Goal: Transaction & Acquisition: Purchase product/service

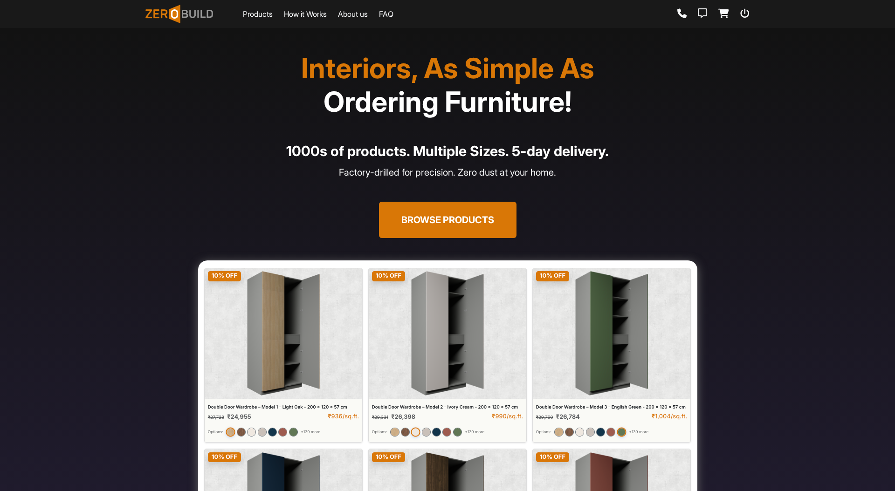
click at [415, 66] on h1 "Interiors, As Simple As Ordering Furniture!" at bounding box center [447, 84] width 593 height 67
click at [431, 114] on span "Ordering Furniture!" at bounding box center [447, 102] width 248 height 34
click at [427, 92] on span "Ordering Furniture!" at bounding box center [447, 102] width 248 height 34
click at [443, 151] on h4 "1000s of products. Multiple Sizes. 5-day delivery." at bounding box center [447, 151] width 593 height 21
click at [468, 230] on button "Browse Products" at bounding box center [448, 220] width 138 height 36
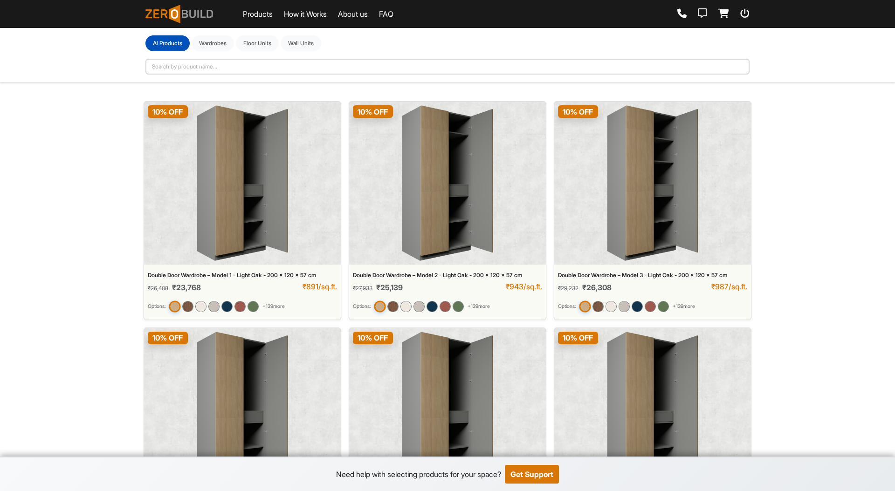
click at [240, 174] on img at bounding box center [242, 183] width 91 height 156
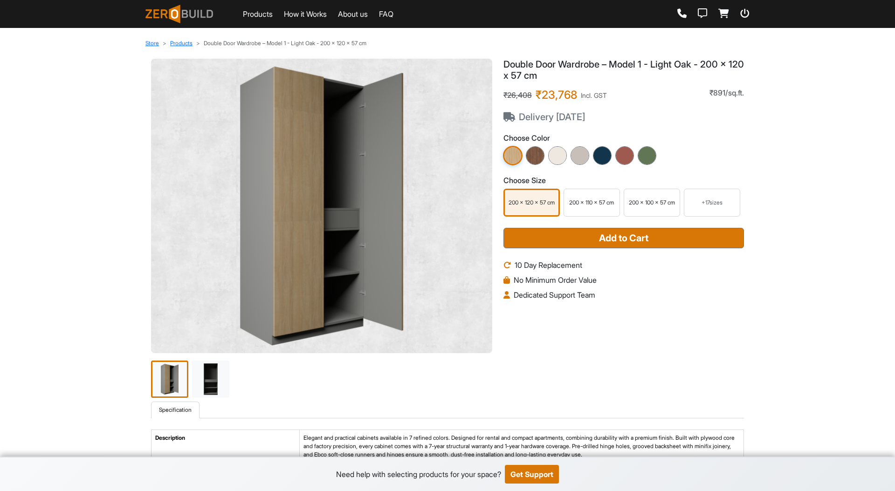
click at [721, 201] on div "+ 17 sizes" at bounding box center [712, 203] width 48 height 8
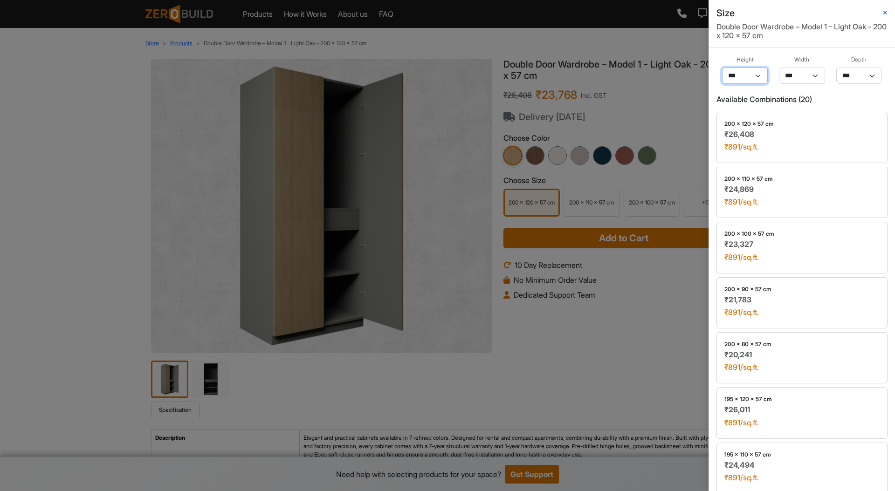
click at [757, 78] on select "*** *** ** *** ** *** ** *** **" at bounding box center [745, 76] width 46 height 16
click at [722, 68] on select "*** *** ** *** ** *** ** *** **" at bounding box center [745, 76] width 46 height 16
click at [757, 77] on select "*** *** ** *** ** *** ** *** **" at bounding box center [745, 76] width 46 height 16
click at [820, 78] on select "*** ** ** ** ** *** ** *** ** *** **" at bounding box center [802, 76] width 46 height 16
click at [791, 101] on h6 "Available Combinations ( 20 )" at bounding box center [801, 99] width 171 height 9
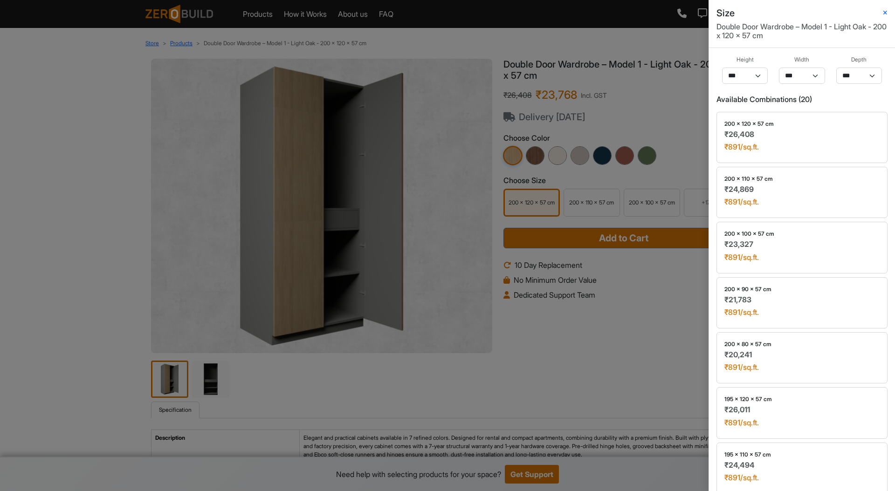
click at [792, 101] on h6 "Available Combinations ( 20 )" at bounding box center [801, 99] width 171 height 9
click at [744, 74] on select "*** *** ** *** ** *** ** *** **" at bounding box center [745, 76] width 46 height 16
click at [778, 103] on h6 "Available Combinations ( 20 )" at bounding box center [801, 99] width 171 height 9
click at [860, 74] on select "*** ** **" at bounding box center [859, 76] width 46 height 16
click at [887, 8] on div "Size" at bounding box center [801, 12] width 171 height 11
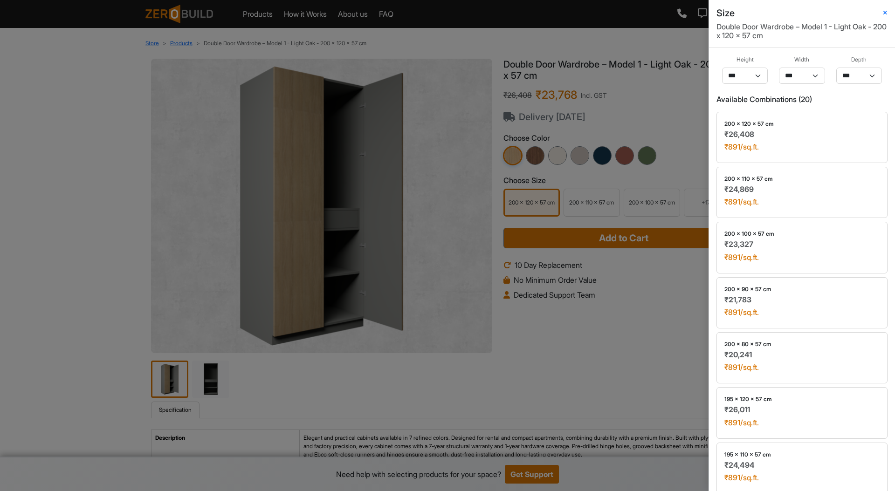
click at [887, 8] on div "Size" at bounding box center [801, 12] width 171 height 11
click at [882, 13] on div "Size" at bounding box center [801, 12] width 171 height 11
click at [885, 13] on icon "button" at bounding box center [885, 13] width 4 height 6
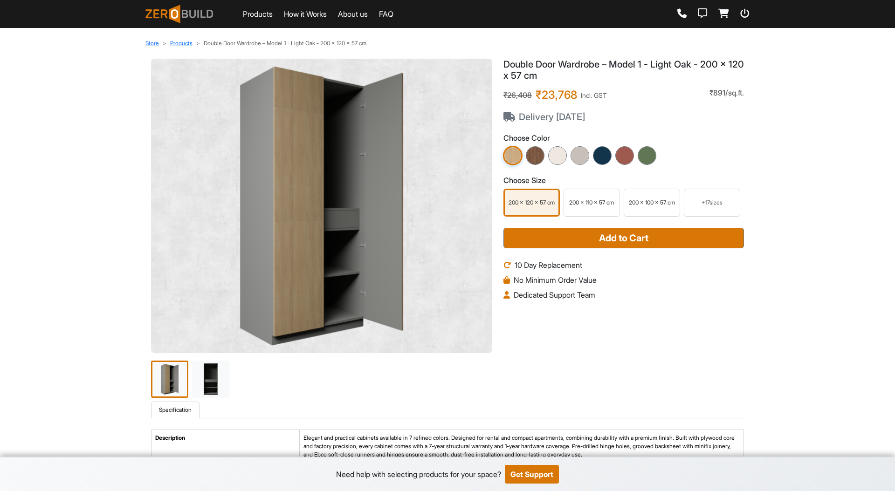
click at [637, 90] on div "₹26,408 ₹23,768 Incl. GST Delivery [DATE] ₹891/sq.ft." at bounding box center [623, 106] width 241 height 34
click at [539, 156] on img at bounding box center [535, 155] width 21 height 21
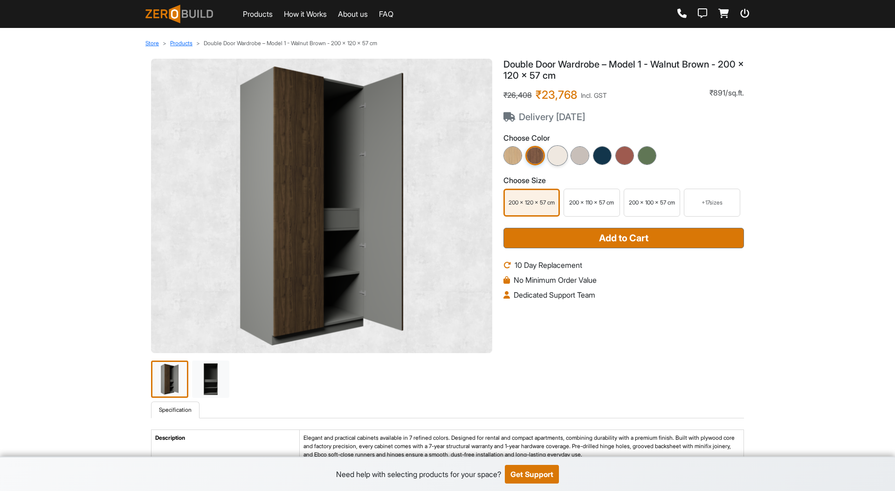
click at [555, 160] on img at bounding box center [557, 155] width 21 height 21
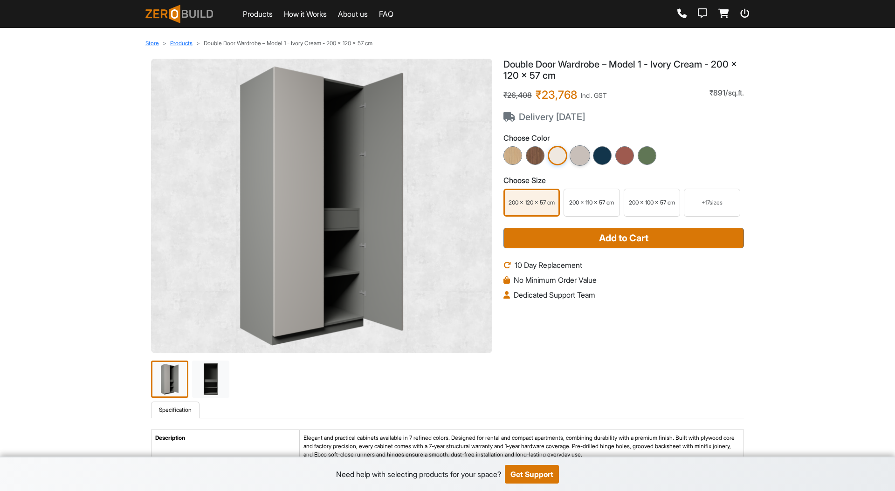
click at [585, 159] on img at bounding box center [580, 155] width 21 height 21
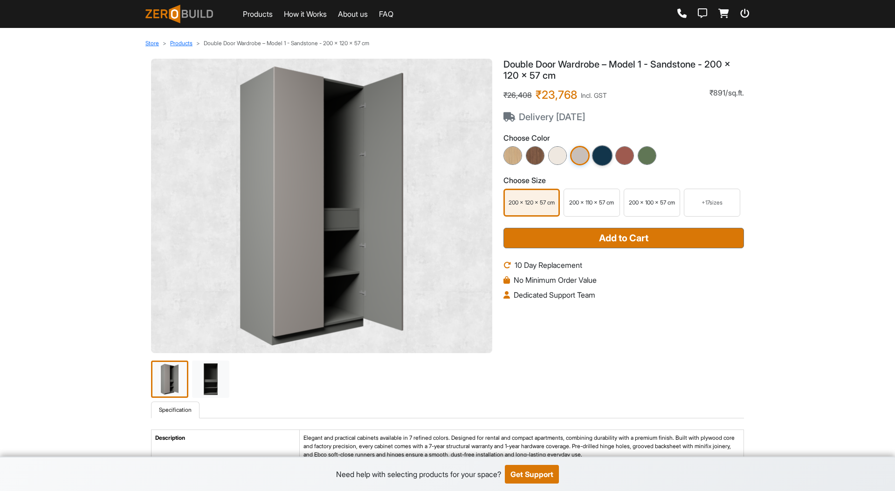
click at [606, 160] on img at bounding box center [602, 155] width 21 height 21
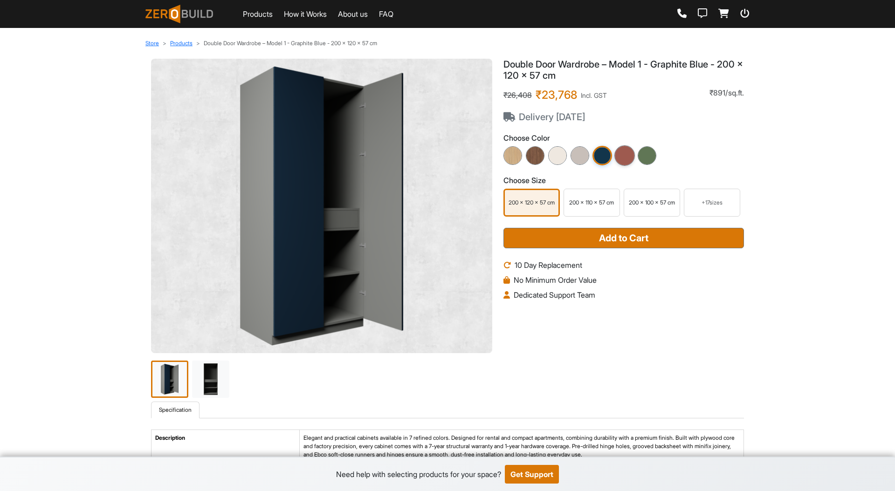
click at [630, 156] on img at bounding box center [624, 155] width 21 height 21
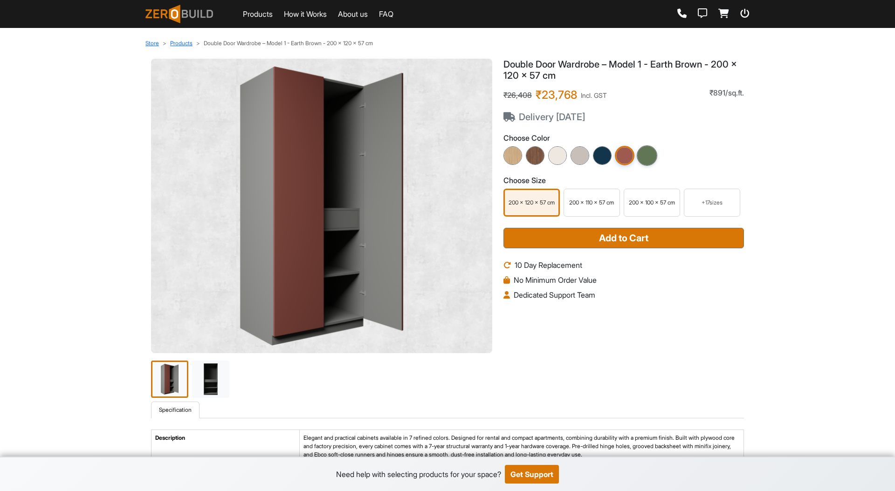
click at [648, 157] on img at bounding box center [647, 155] width 21 height 21
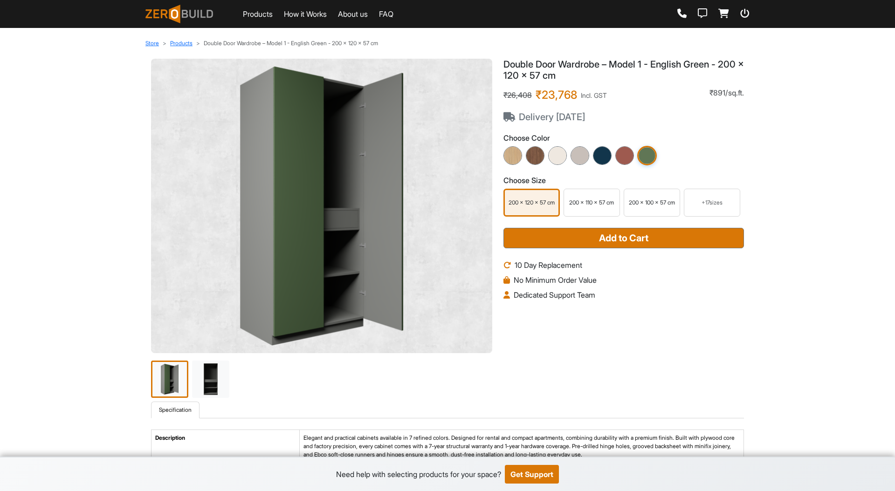
click at [585, 303] on div "Double Door Wardrobe – Model 1 - English Green - 200 x 120 x 57 cm ₹26,408 ₹23,…" at bounding box center [624, 230] width 252 height 343
click at [585, 310] on div "Double Door Wardrobe – Model 1 - English Green - 200 x 120 x 57 cm ₹26,408 ₹23,…" at bounding box center [624, 230] width 252 height 343
click at [213, 383] on img at bounding box center [210, 379] width 39 height 39
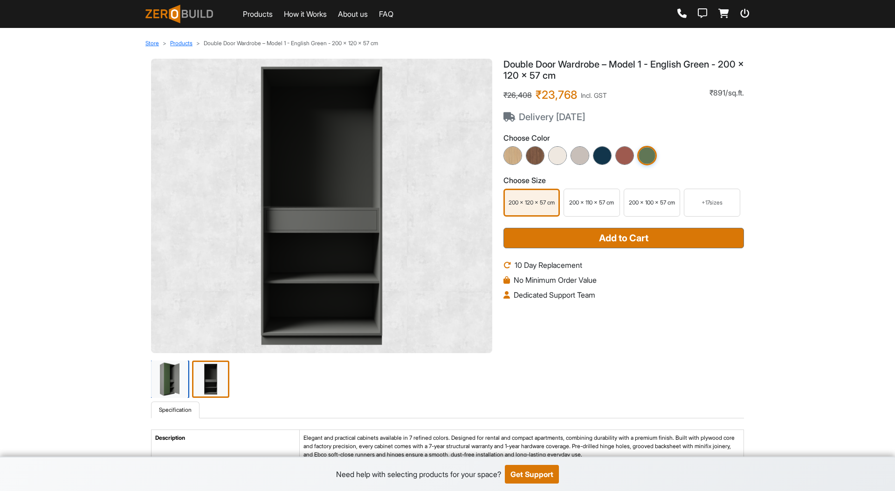
click at [173, 372] on img at bounding box center [169, 379] width 39 height 39
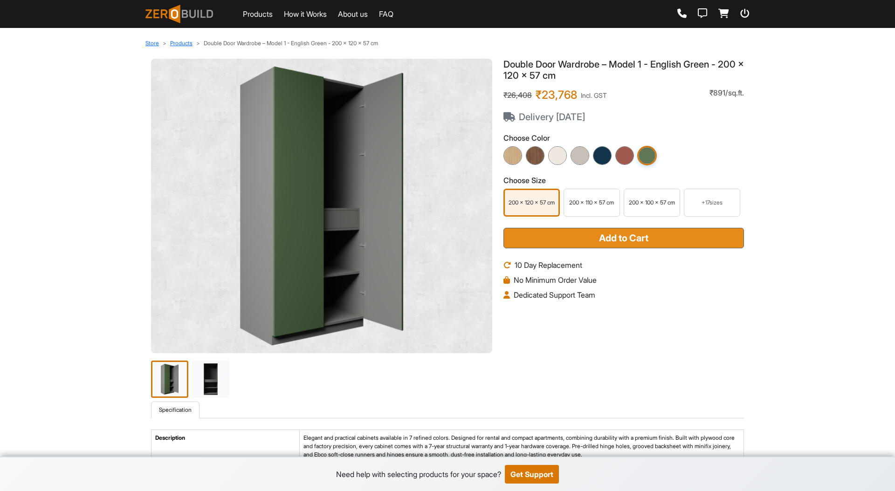
click at [589, 243] on button "Add to Cart" at bounding box center [623, 238] width 241 height 21
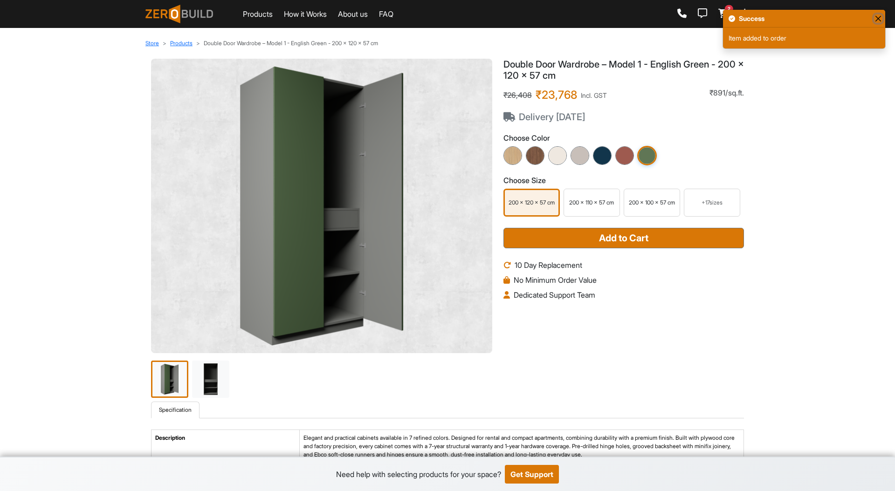
click at [880, 15] on button "Close" at bounding box center [878, 18] width 8 height 8
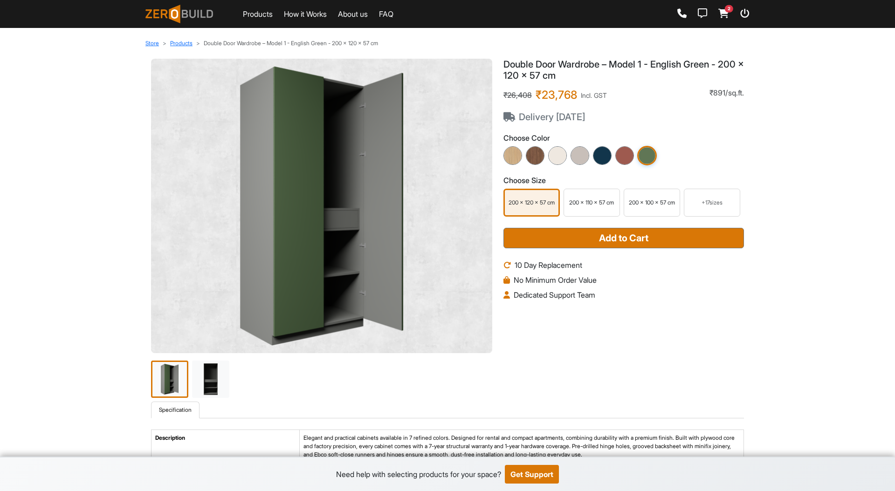
click at [737, 10] on div "2" at bounding box center [713, 14] width 72 height 10
click at [744, 10] on icon at bounding box center [744, 13] width 9 height 9
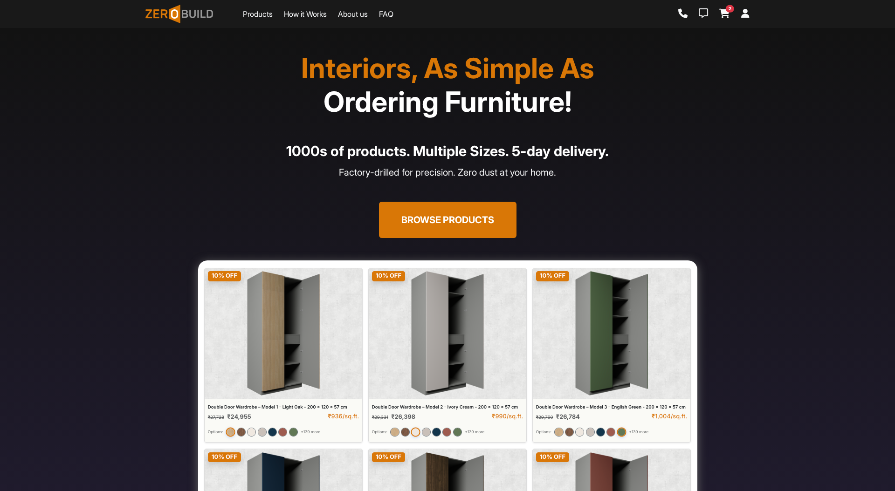
click at [483, 192] on div "Interiors, As Simple As Ordering Furniture! 1000s of products. Multiple Sizes. …" at bounding box center [447, 155] width 604 height 209
click at [475, 215] on button "Browse Products" at bounding box center [448, 220] width 138 height 36
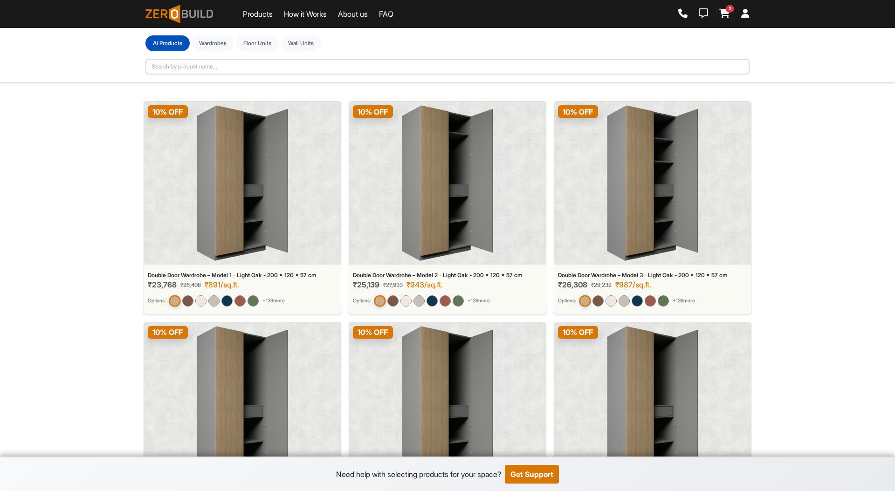
click at [234, 171] on img at bounding box center [242, 183] width 91 height 156
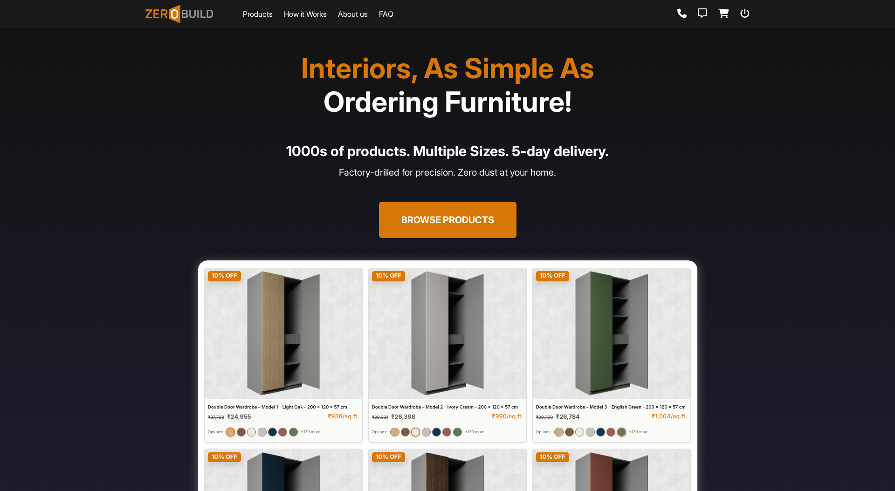
click at [448, 192] on div "Interiors, As Simple As Ordering Furniture! 1000s of products. Multiple Sizes. …" at bounding box center [447, 155] width 604 height 209
click at [448, 218] on button "Browse Products" at bounding box center [448, 220] width 138 height 36
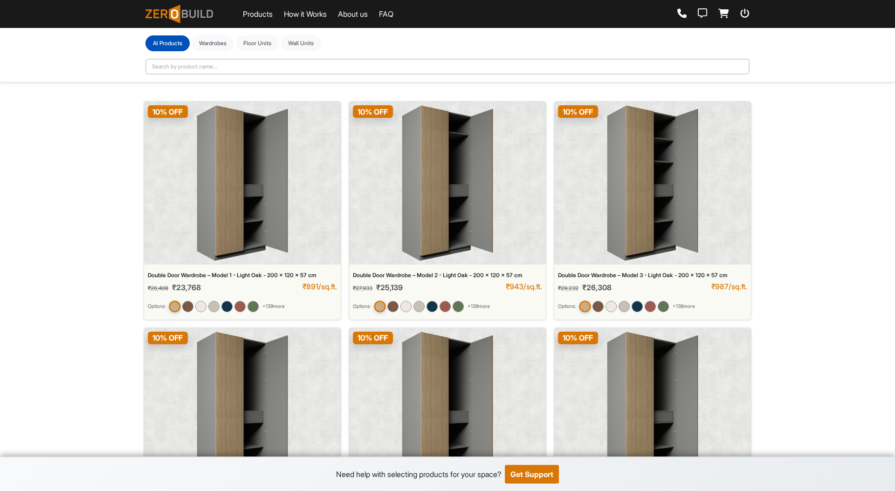
click at [309, 200] on div "10 % OFF" at bounding box center [242, 183] width 197 height 163
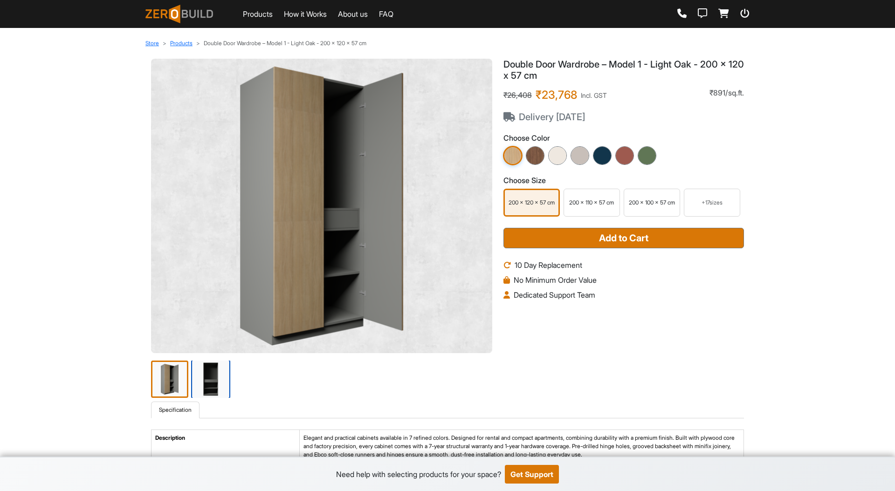
click at [199, 376] on img at bounding box center [210, 379] width 39 height 39
